Goal: Information Seeking & Learning: Find specific fact

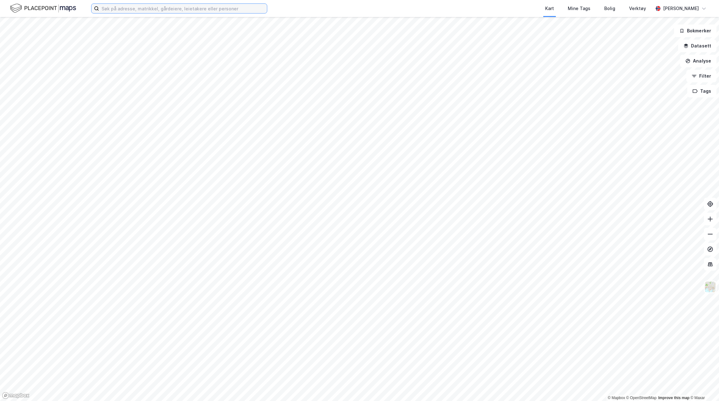
click at [234, 8] on input at bounding box center [183, 8] width 168 height 9
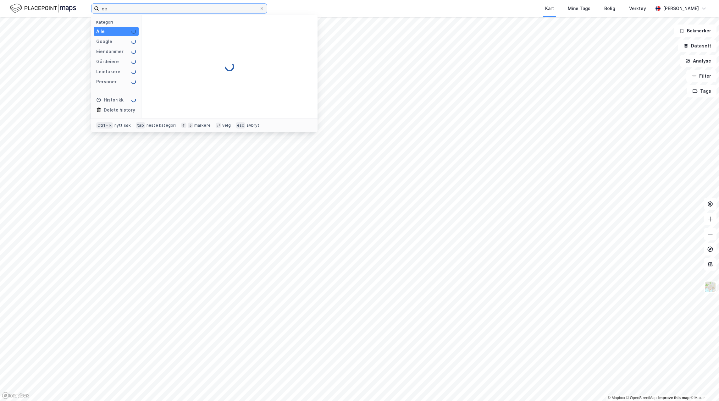
type input "c"
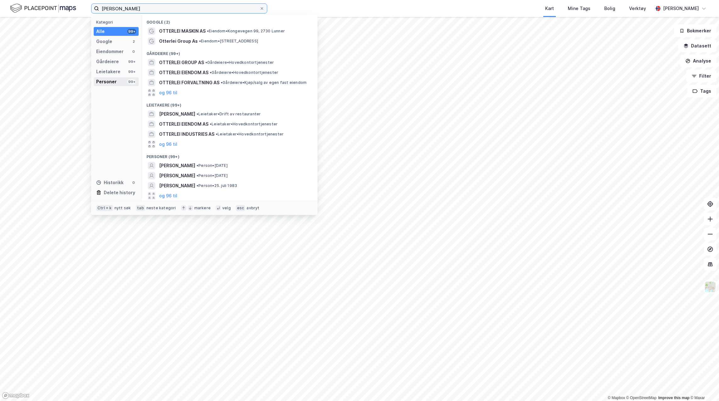
type input "[PERSON_NAME]"
click at [113, 80] on div "Personer" at bounding box center [106, 82] width 20 height 8
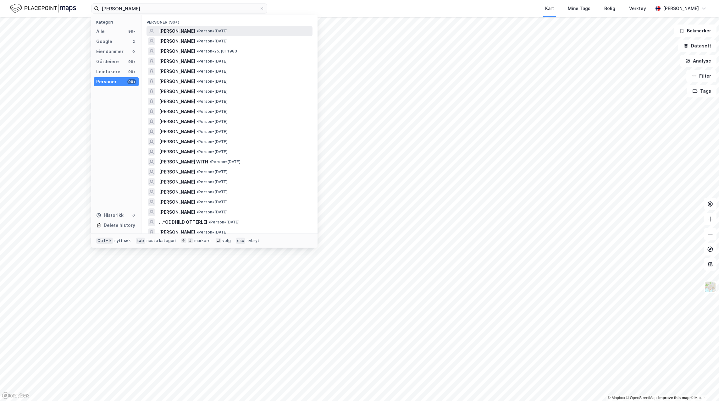
click at [195, 31] on span "[PERSON_NAME]" at bounding box center [177, 31] width 36 height 8
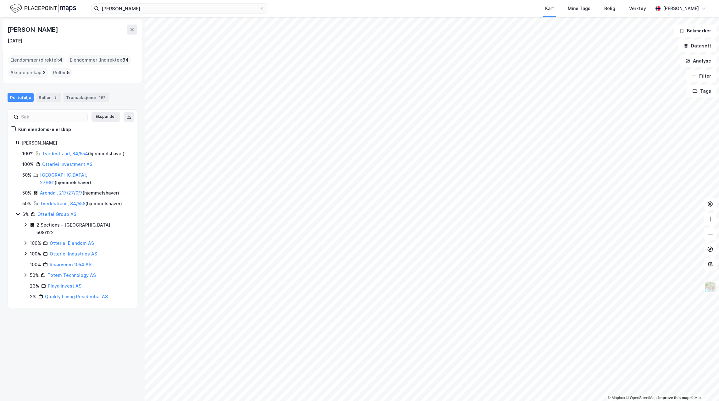
click at [38, 60] on div "Eiendommer (direkte) : 4" at bounding box center [36, 60] width 57 height 10
click at [52, 96] on div "5" at bounding box center [55, 97] width 6 height 6
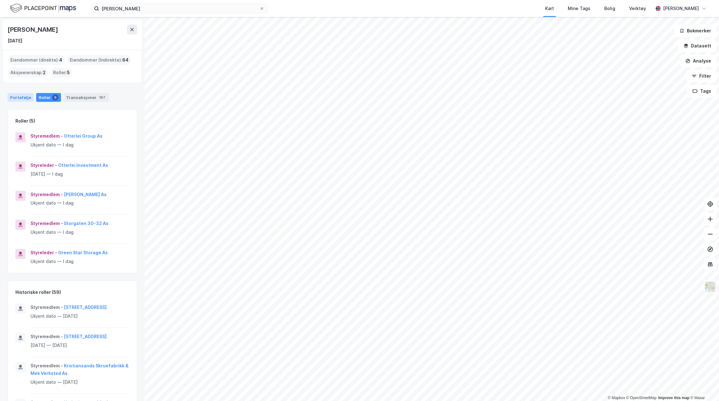
click at [25, 96] on div "Portefølje" at bounding box center [21, 97] width 26 height 9
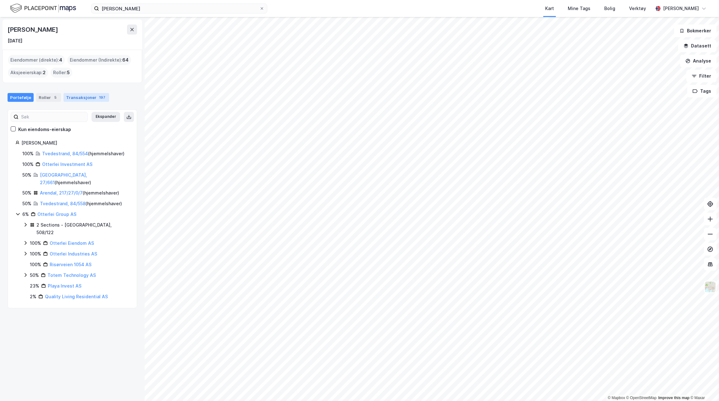
click at [86, 97] on div "Transaksjoner 197" at bounding box center [87, 97] width 46 height 9
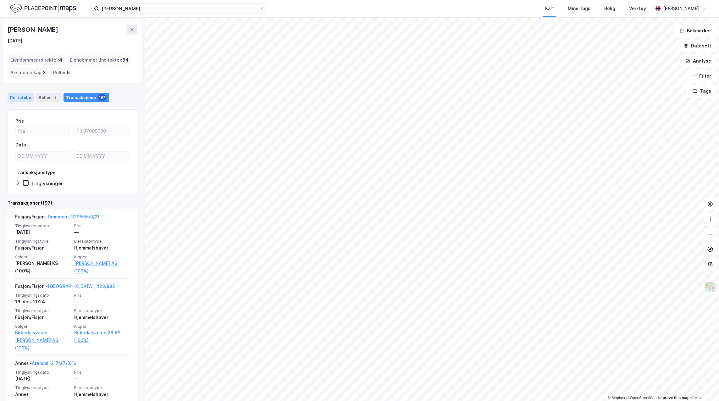
click at [20, 97] on div "Portefølje" at bounding box center [21, 97] width 26 height 9
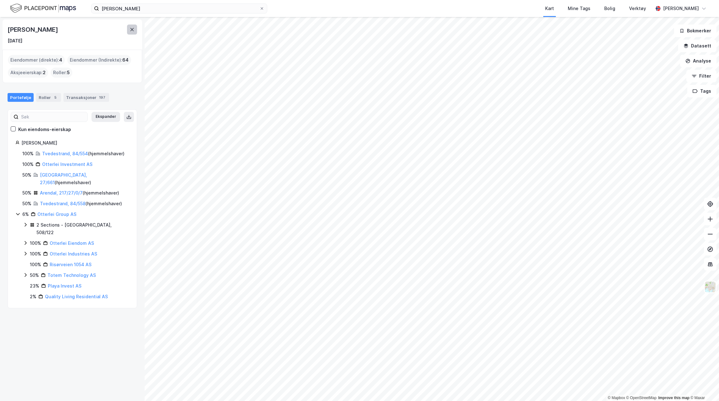
click at [133, 31] on icon at bounding box center [132, 29] width 3 height 3
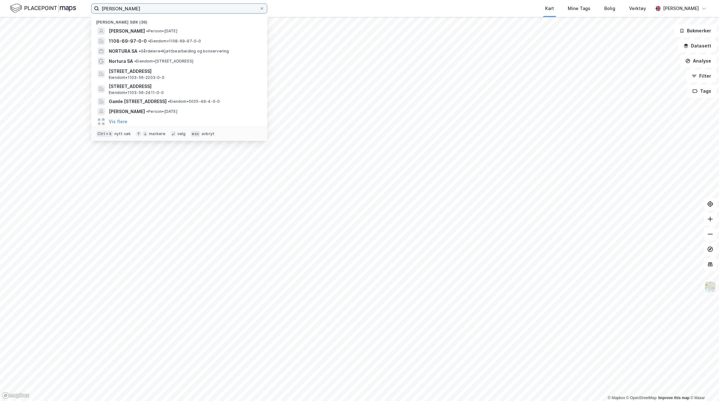
click at [156, 8] on input "[PERSON_NAME]" at bounding box center [179, 8] width 160 height 9
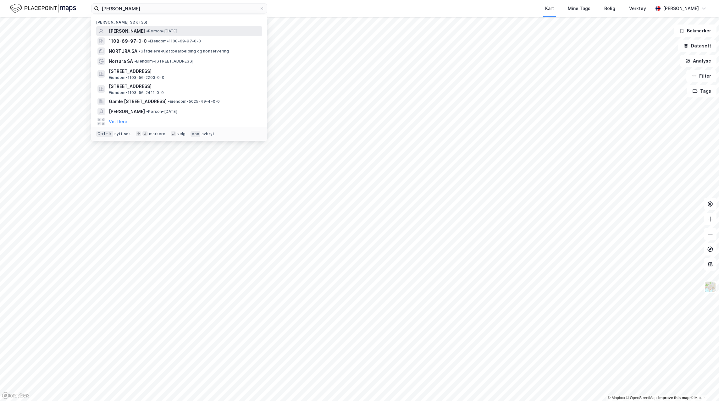
click at [145, 28] on span "[PERSON_NAME]" at bounding box center [127, 31] width 36 height 8
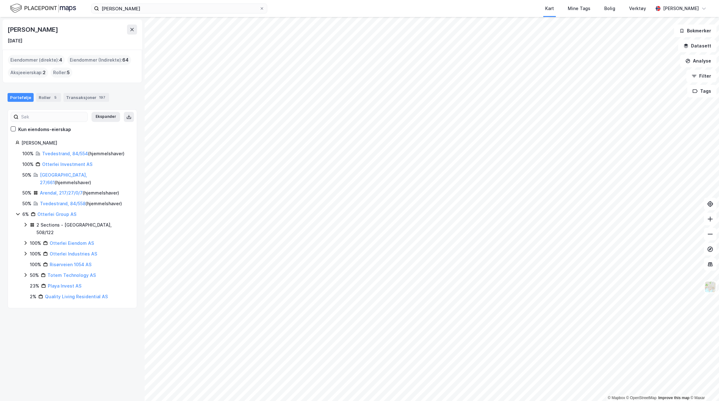
click at [55, 59] on div "Eiendommer (direkte) : 4" at bounding box center [36, 60] width 57 height 10
click at [50, 142] on div "[PERSON_NAME]" at bounding box center [75, 143] width 108 height 8
